Goal: Information Seeking & Learning: Find specific page/section

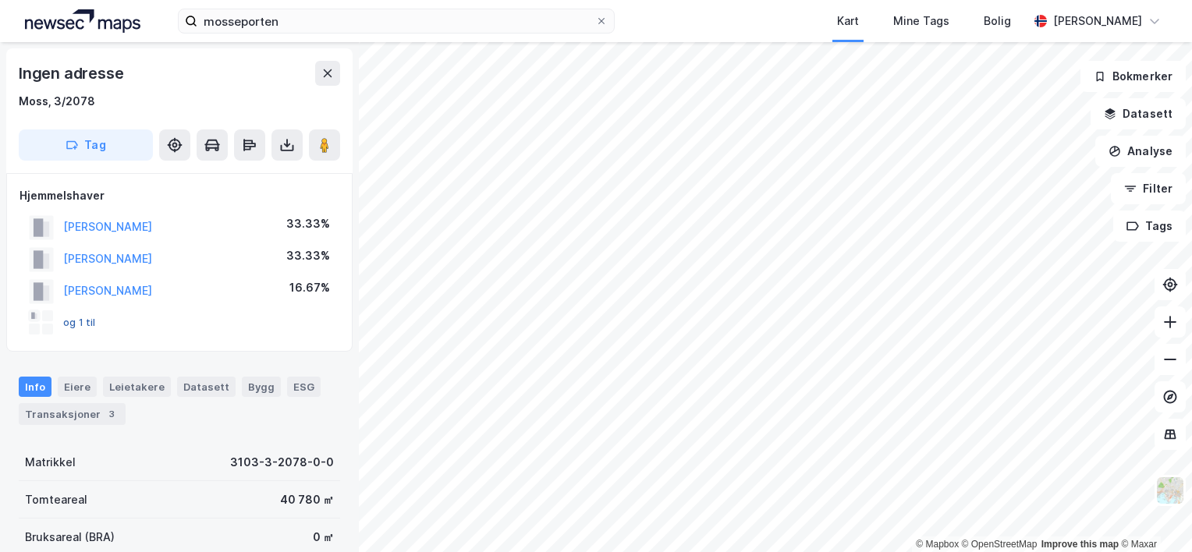
click at [0, 0] on button "og 1 til" at bounding box center [0, 0] width 0 height 0
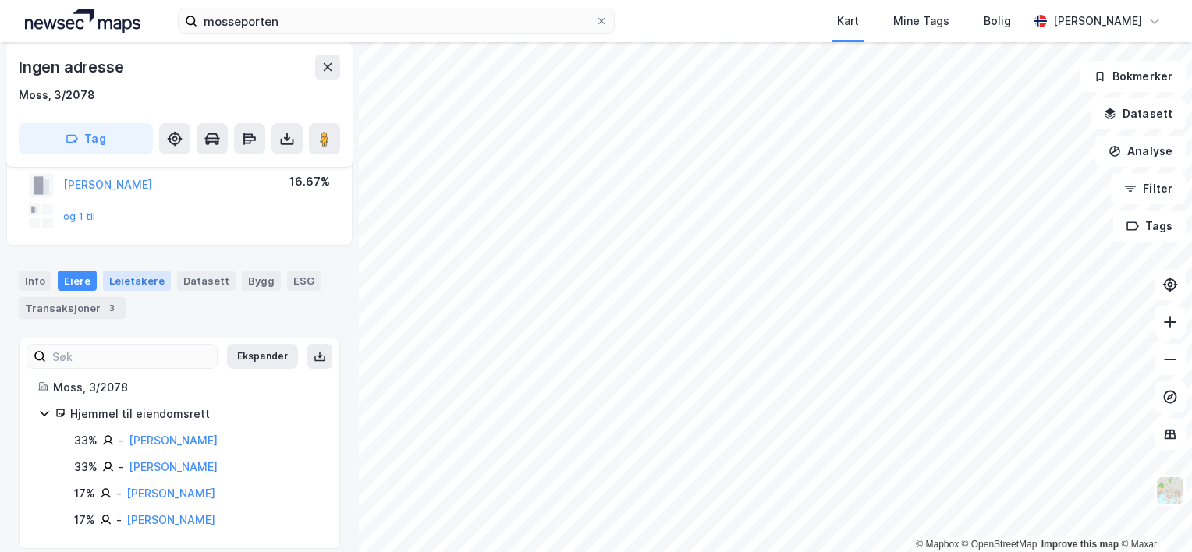
scroll to position [121, 0]
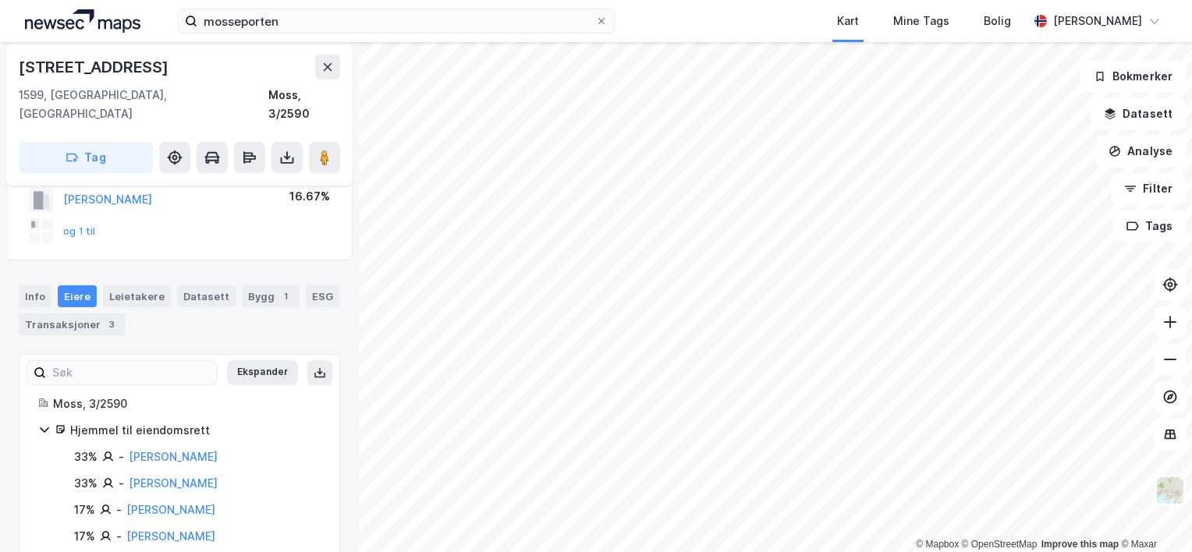
scroll to position [122, 0]
